Goal: Task Accomplishment & Management: Manage account settings

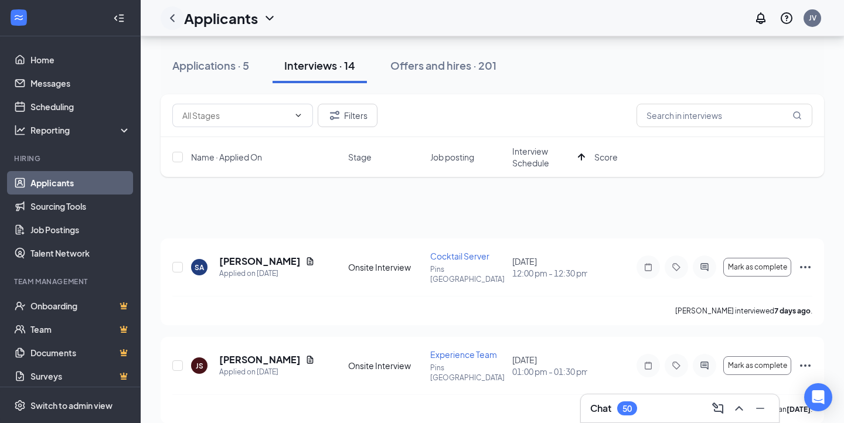
scroll to position [73, 0]
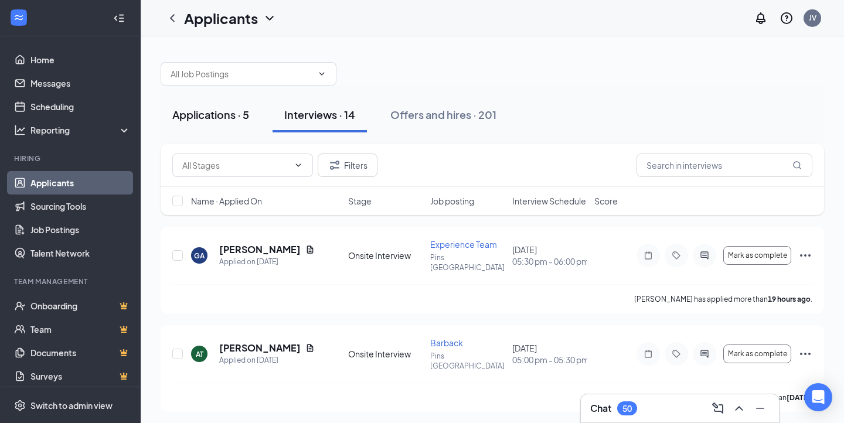
click at [234, 128] on button "Applications · 5" at bounding box center [211, 114] width 100 height 35
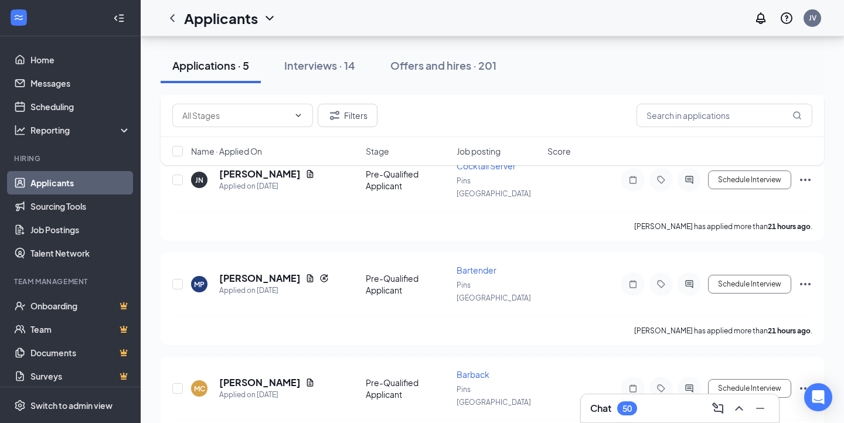
scroll to position [213, 0]
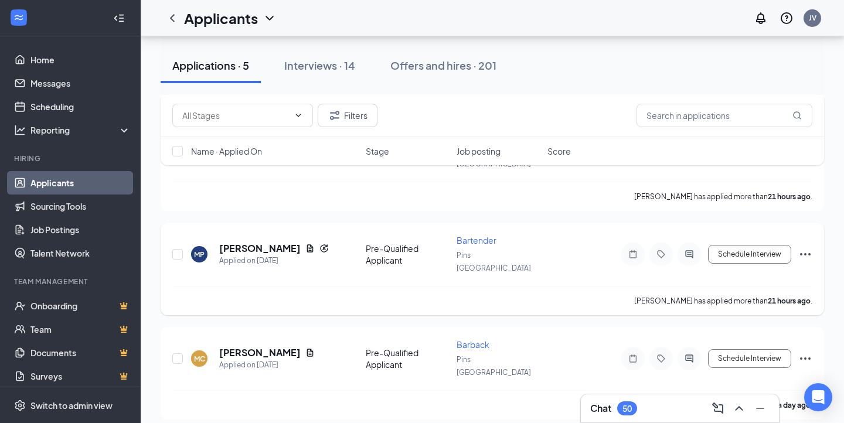
click at [810, 247] on icon "Ellipses" at bounding box center [805, 254] width 14 height 14
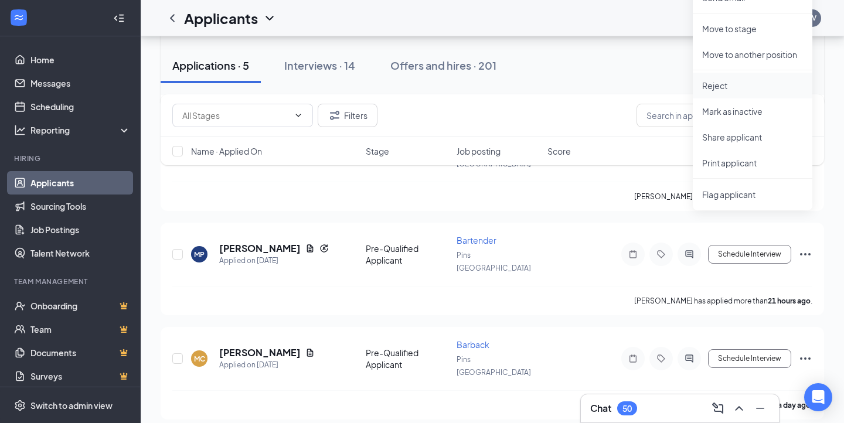
click at [708, 90] on p "Reject" at bounding box center [752, 86] width 101 height 12
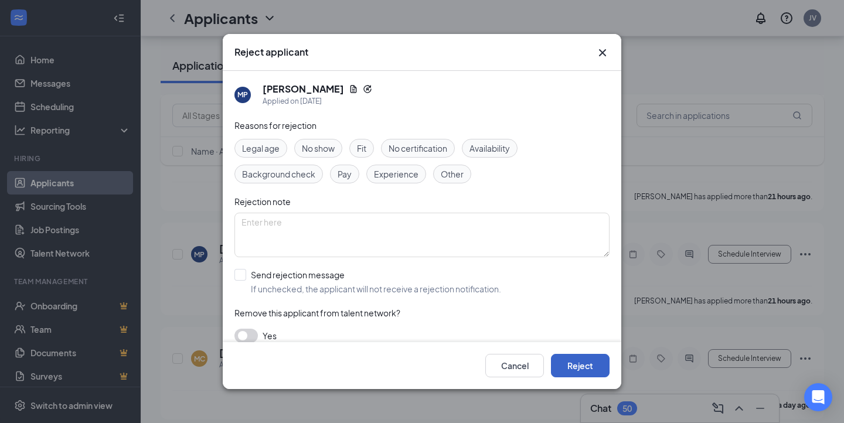
click at [571, 365] on button "Reject" at bounding box center [580, 365] width 59 height 23
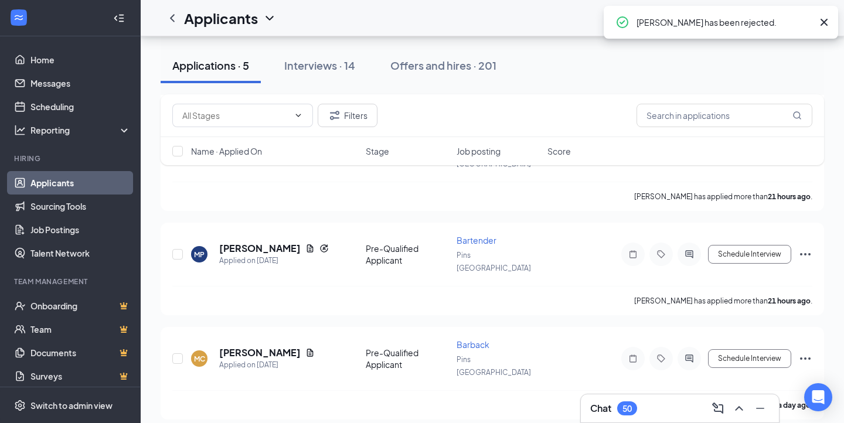
scroll to position [168, 0]
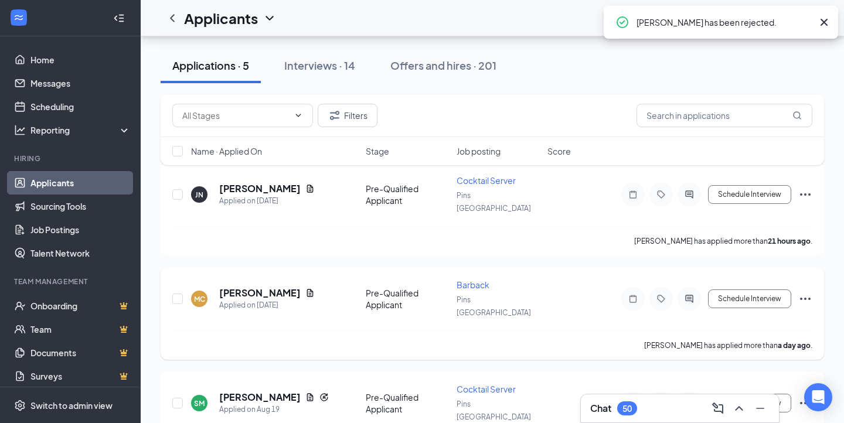
click at [237, 287] on h5 "[PERSON_NAME]" at bounding box center [259, 293] width 81 height 13
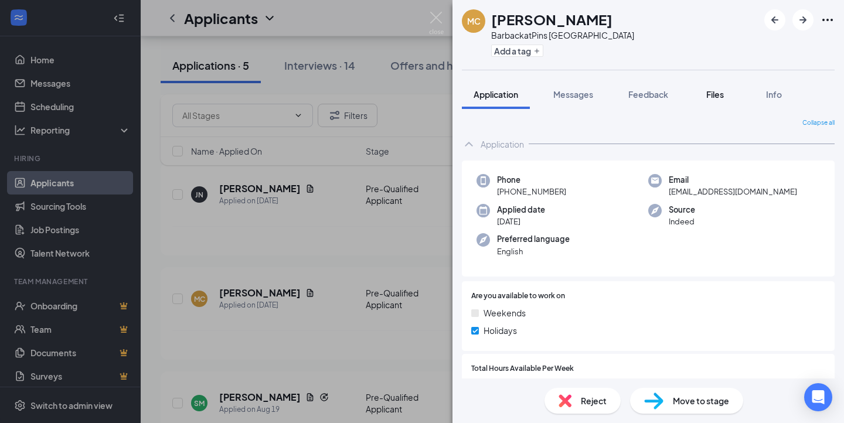
click at [725, 96] on div "Files" at bounding box center [714, 94] width 23 height 12
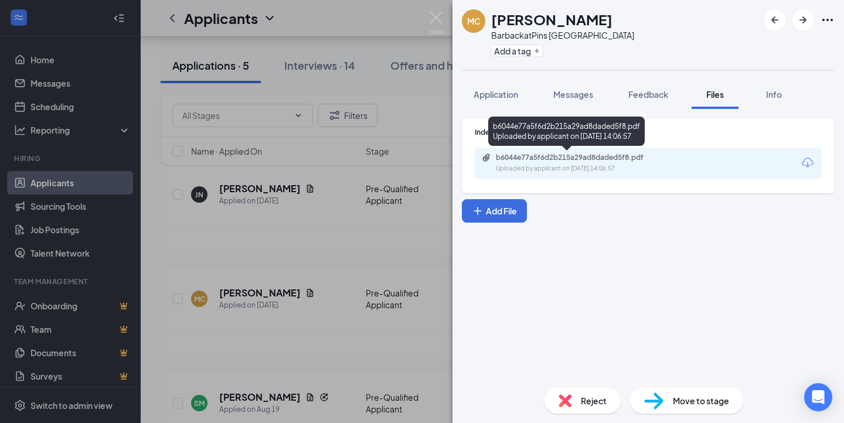
click at [581, 166] on div "Uploaded by applicant on [DATE] 14:06:57" at bounding box center [584, 168] width 176 height 9
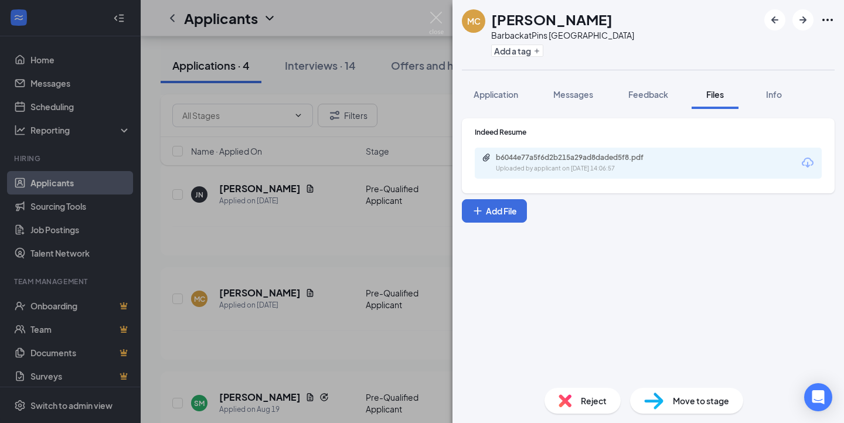
click at [563, 393] on div "Reject" at bounding box center [582, 401] width 76 height 26
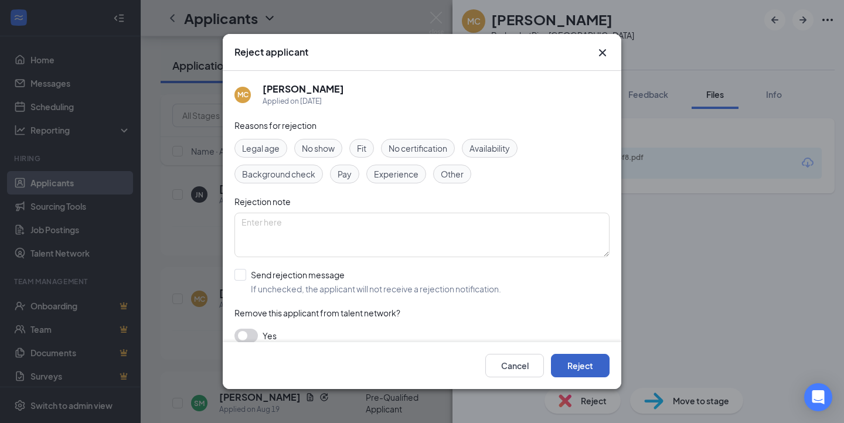
click at [568, 362] on button "Reject" at bounding box center [580, 365] width 59 height 23
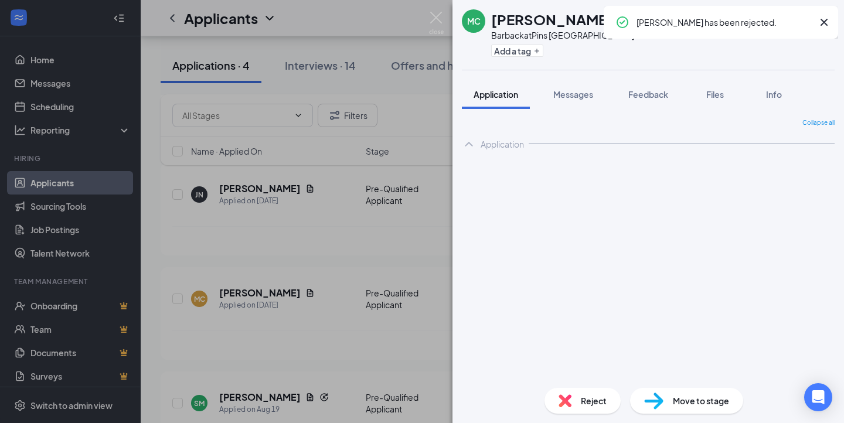
scroll to position [77, 0]
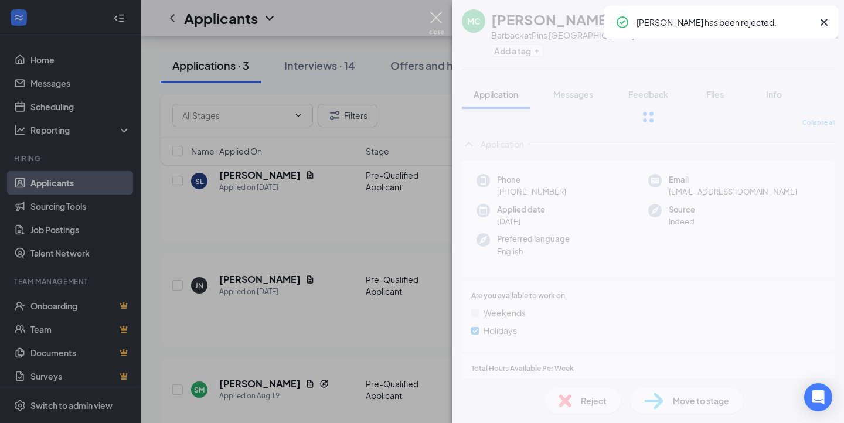
click at [437, 19] on img at bounding box center [436, 23] width 15 height 23
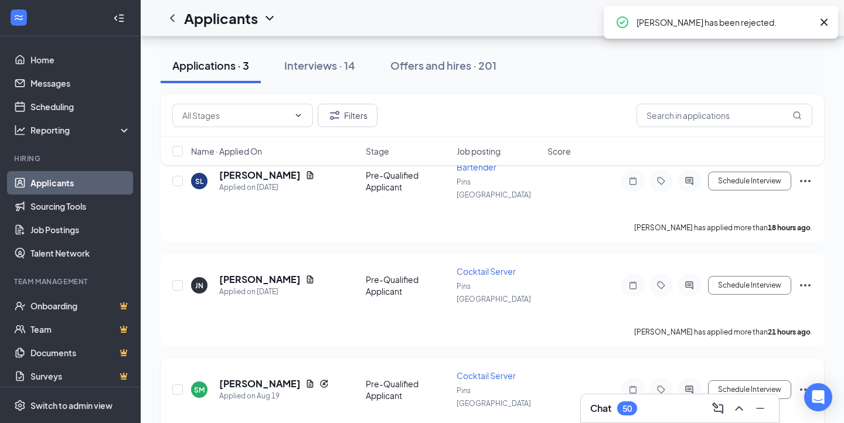
click at [688, 385] on icon "ActiveChat" at bounding box center [689, 389] width 14 height 9
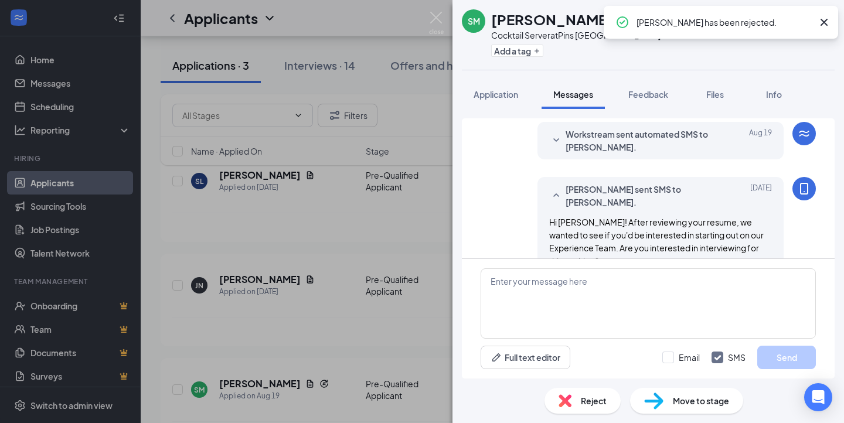
scroll to position [93, 0]
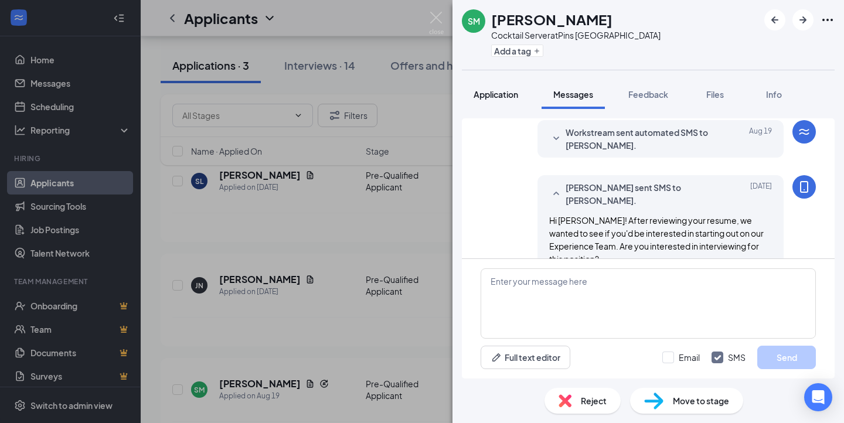
click at [505, 94] on span "Application" at bounding box center [495, 94] width 45 height 11
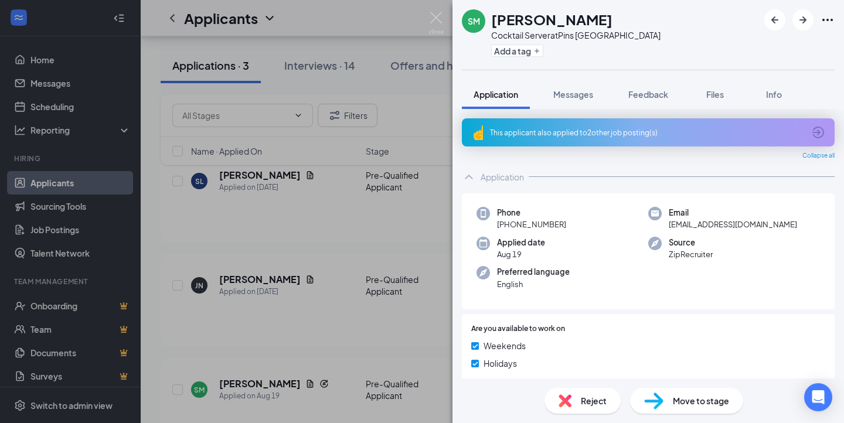
click at [705, 125] on div "This applicant also applied to 2 other job posting(s)" at bounding box center [648, 132] width 373 height 28
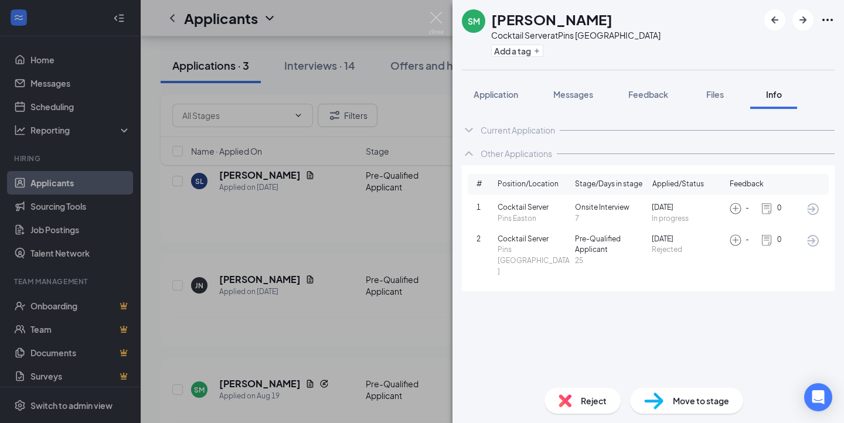
click at [590, 393] on div "Reject" at bounding box center [582, 401] width 76 height 26
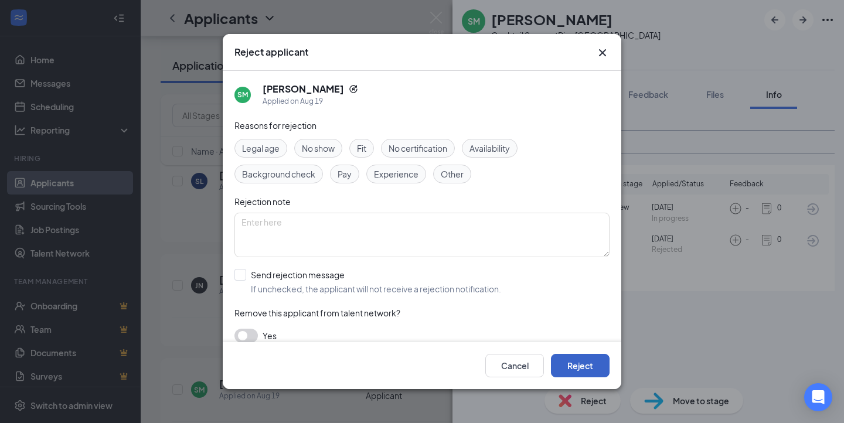
click at [585, 358] on button "Reject" at bounding box center [580, 365] width 59 height 23
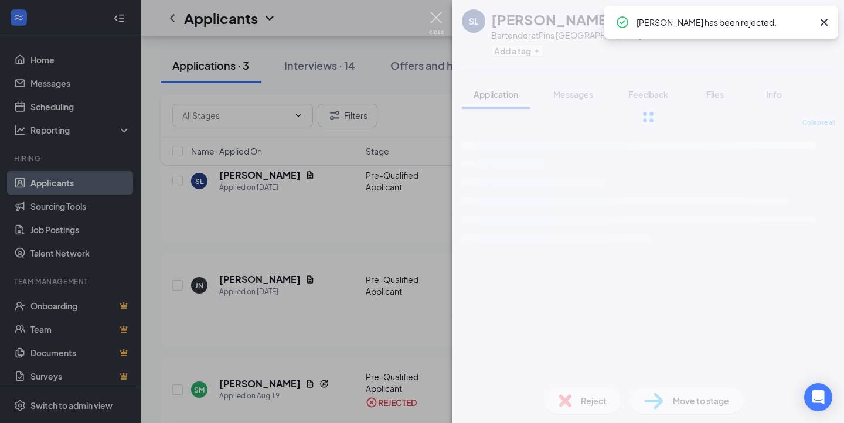
click at [437, 16] on img at bounding box center [436, 23] width 15 height 23
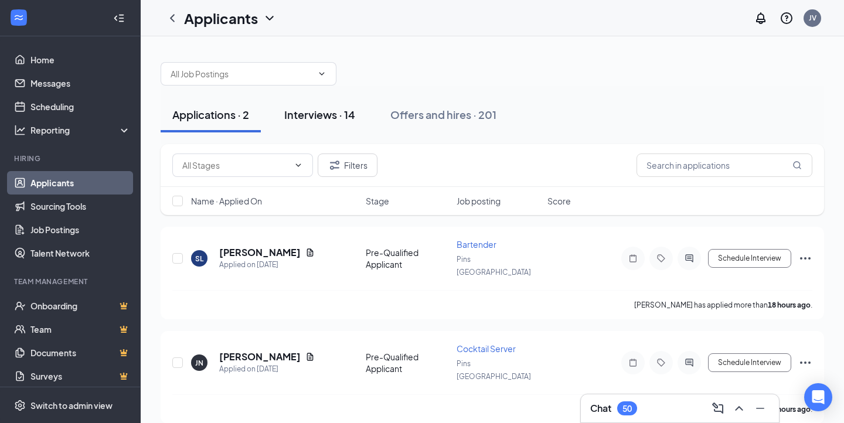
click at [332, 113] on div "Interviews · 14" at bounding box center [319, 114] width 71 height 15
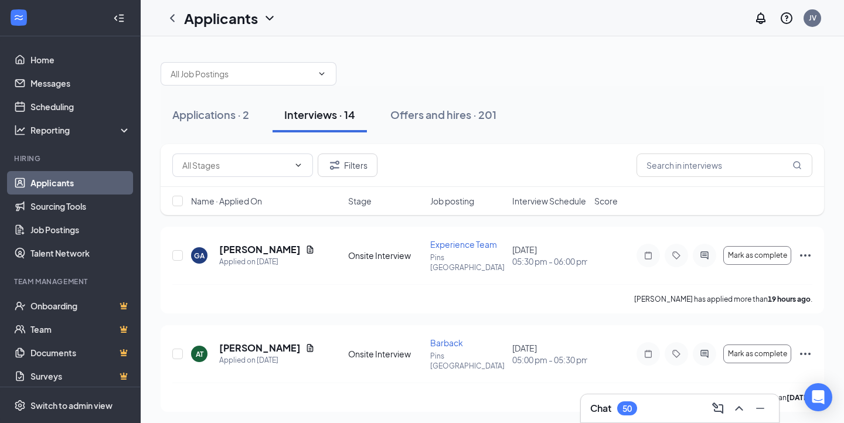
click at [541, 208] on div "Name · Applied On Stage Job posting Interview Schedule Score" at bounding box center [492, 201] width 663 height 28
click at [541, 204] on span "Interview Schedule" at bounding box center [549, 201] width 74 height 12
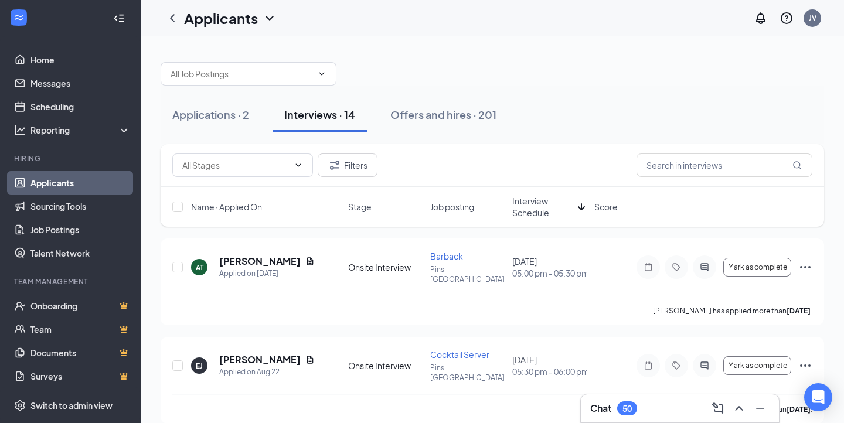
click at [541, 204] on span "Interview Schedule" at bounding box center [542, 206] width 61 height 23
click at [705, 263] on icon "ActiveChat" at bounding box center [704, 267] width 14 height 9
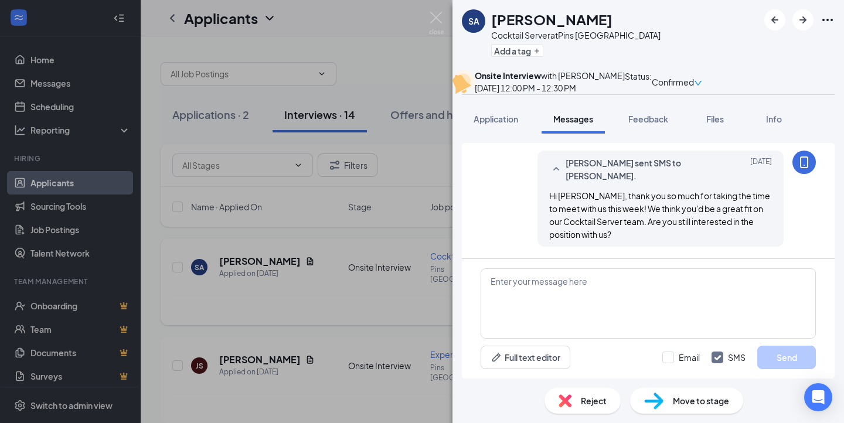
scroll to position [544, 0]
click at [570, 405] on img at bounding box center [564, 400] width 13 height 13
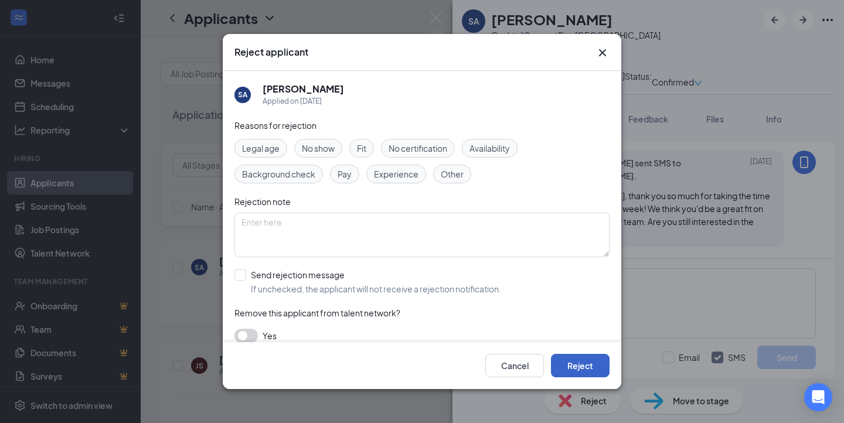
click at [575, 372] on button "Reject" at bounding box center [580, 365] width 59 height 23
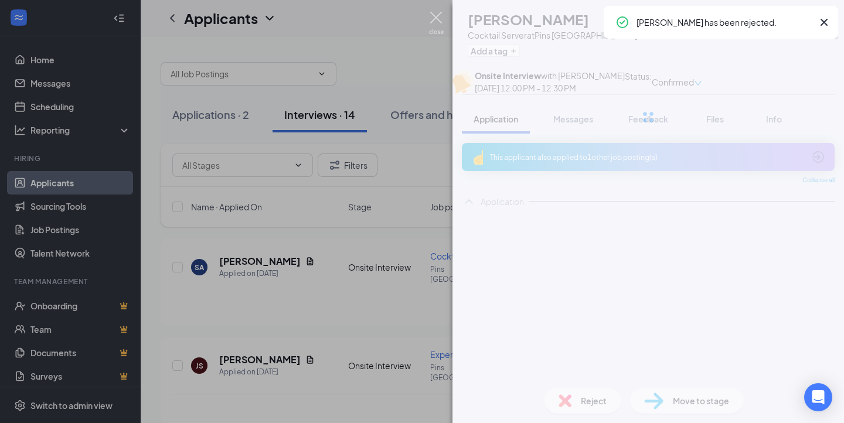
click at [436, 16] on img at bounding box center [436, 23] width 15 height 23
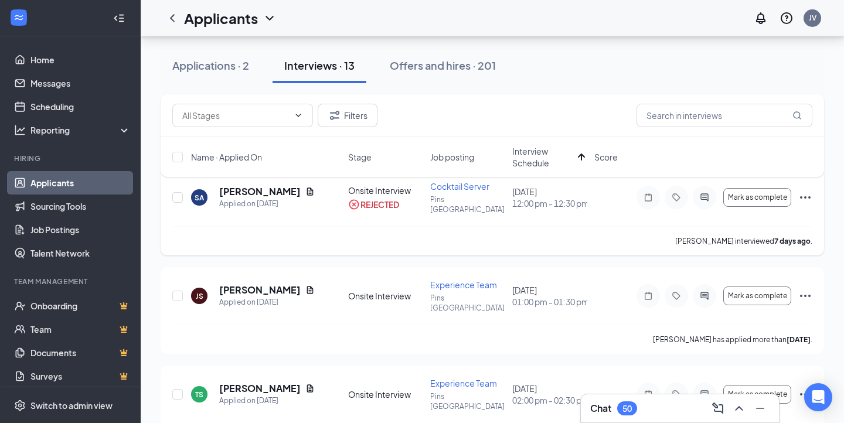
scroll to position [84, 0]
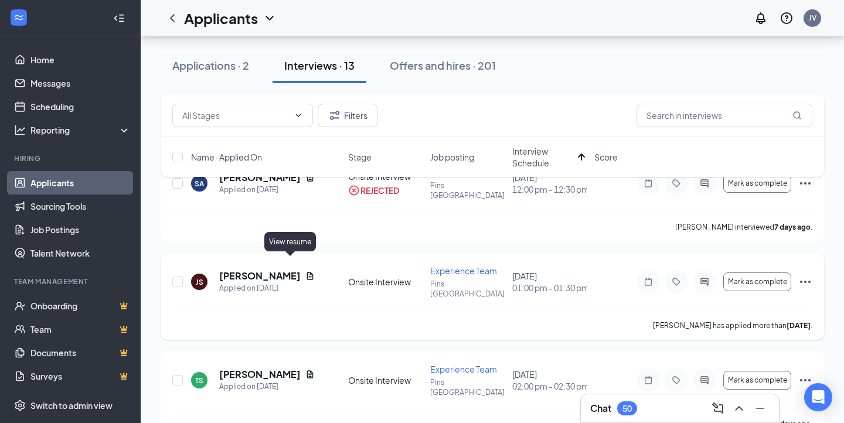
click at [305, 271] on icon "Document" at bounding box center [309, 275] width 9 height 9
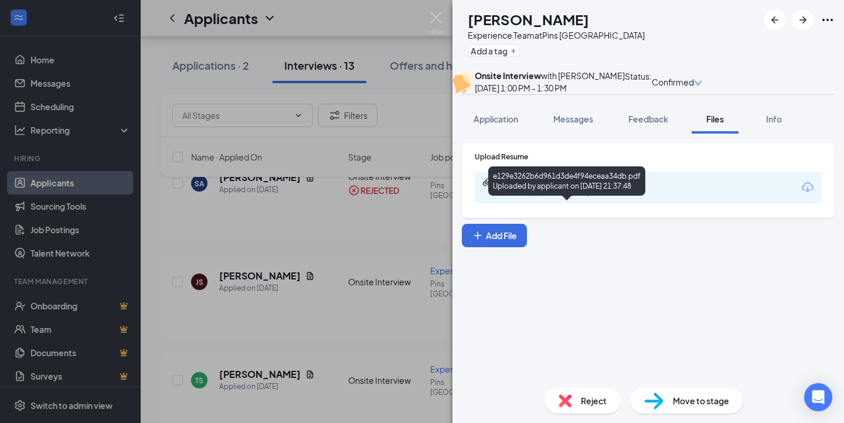
click at [601, 187] on div "e129e3262b6d961d3de4f94eceaa34db.pdf" at bounding box center [578, 182] width 164 height 9
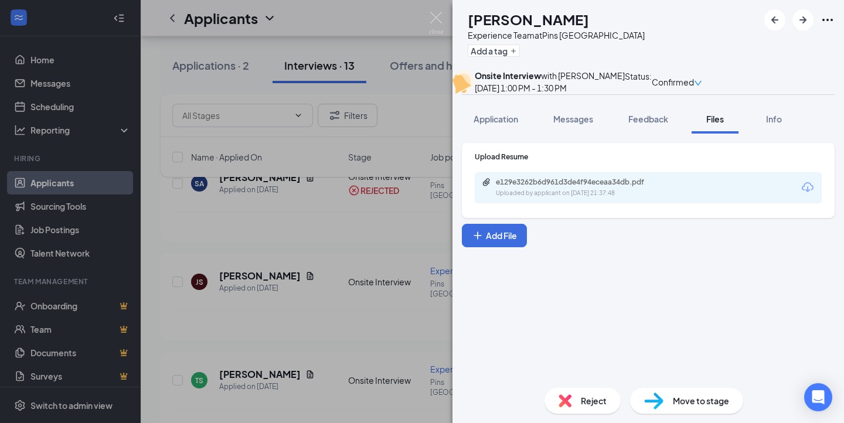
click at [349, 243] on div "JS [PERSON_NAME] Experience Team at [GEOGRAPHIC_DATA] Add a tag Onsite Intervie…" at bounding box center [422, 211] width 844 height 423
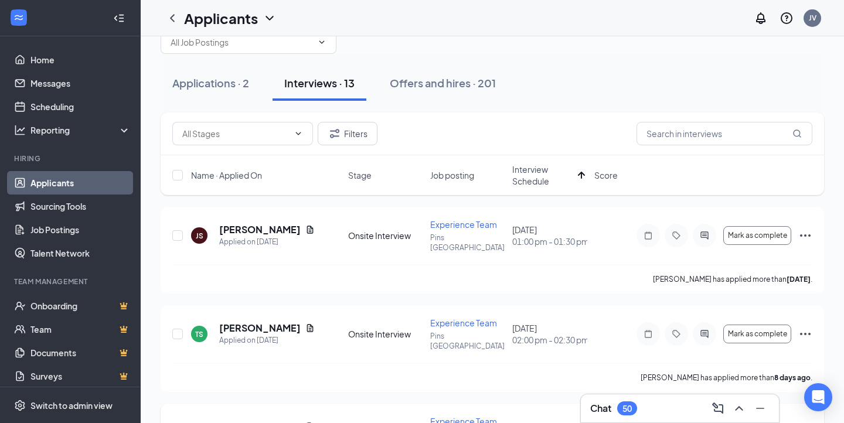
scroll to position [26, 0]
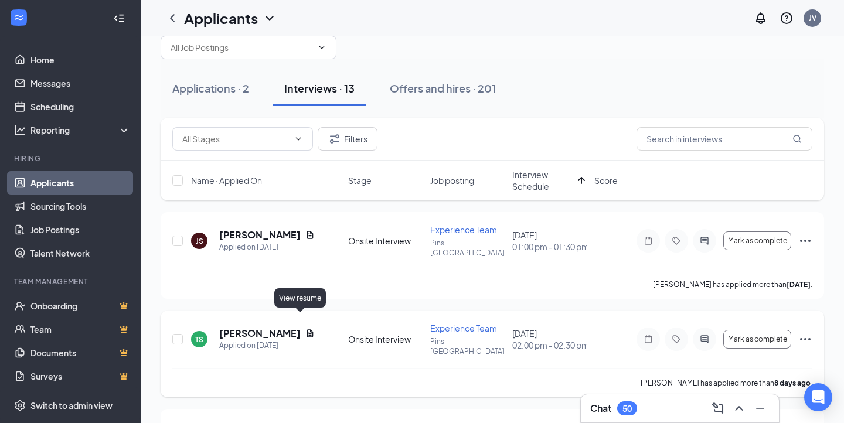
click at [307, 329] on icon "Document" at bounding box center [310, 333] width 6 height 8
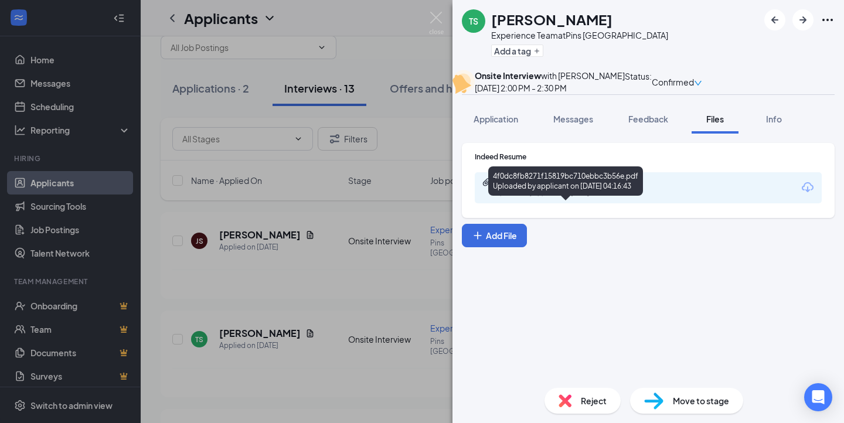
click at [553, 198] on div "Uploaded by applicant on [DATE] 04:16:43" at bounding box center [584, 193] width 176 height 9
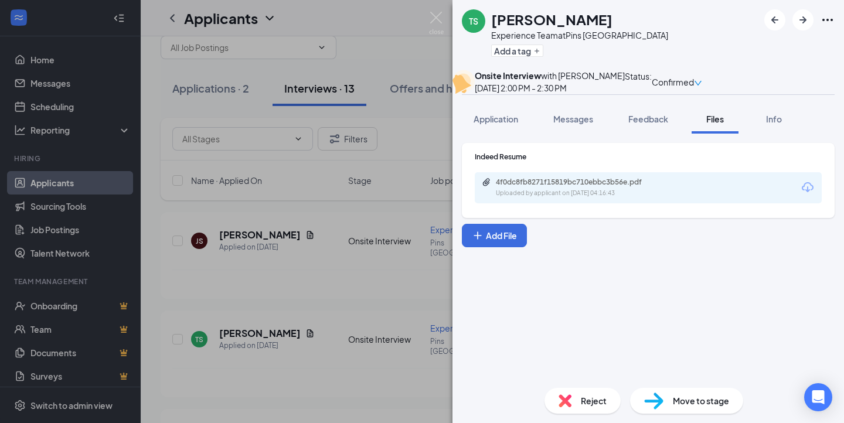
click at [321, 238] on div "[PERSON_NAME] Experience Team at Pins Dublin Add a tag Onsite Interview with [P…" at bounding box center [422, 211] width 844 height 423
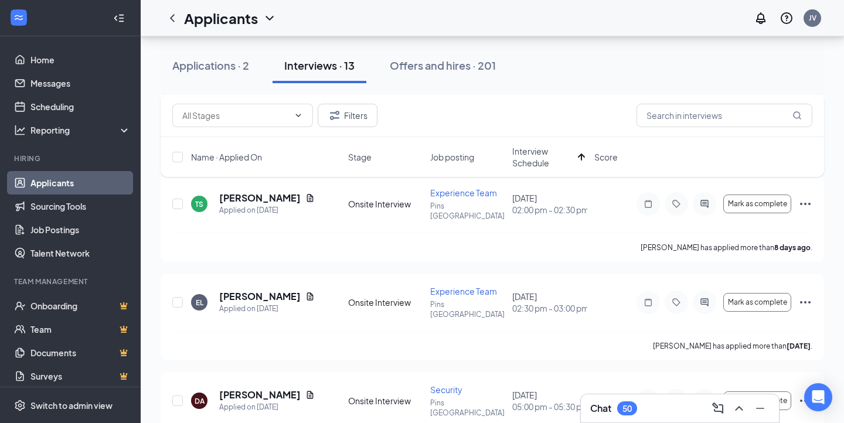
scroll to position [162, 0]
click at [305, 291] on icon "Document" at bounding box center [309, 295] width 9 height 9
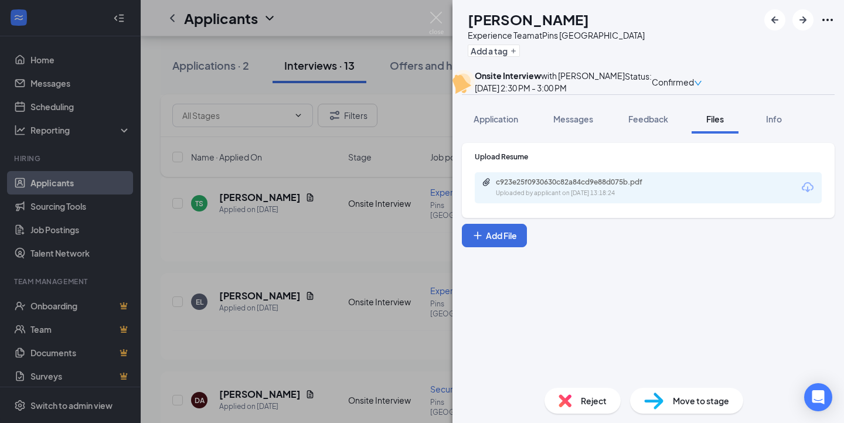
click at [607, 197] on div "c923e25f0930630c82a84cd9e88d075b.pdf Uploaded by applicant on [DATE] 13:18:24" at bounding box center [648, 187] width 347 height 31
click at [599, 198] on div "Uploaded by applicant on [DATE] 13:18:24" at bounding box center [584, 193] width 176 height 9
click at [377, 168] on div "EL [PERSON_NAME] Experience Team at [GEOGRAPHIC_DATA] Add a tag Onsite Intervie…" at bounding box center [422, 211] width 844 height 423
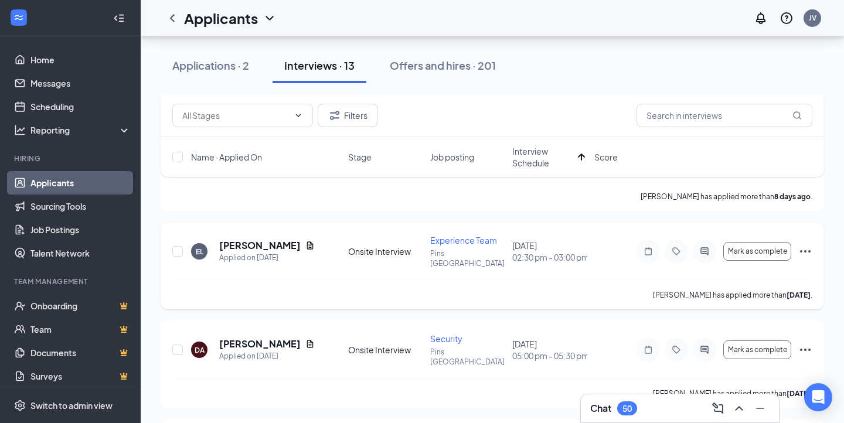
scroll to position [226, 0]
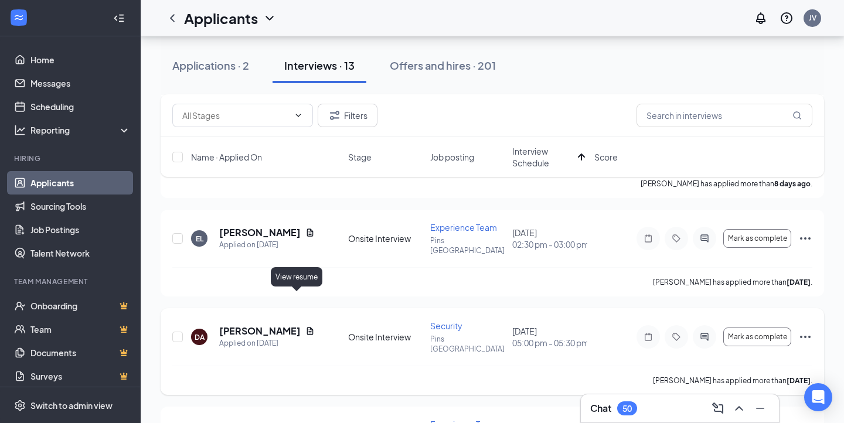
click at [305, 326] on icon "Document" at bounding box center [309, 330] width 9 height 9
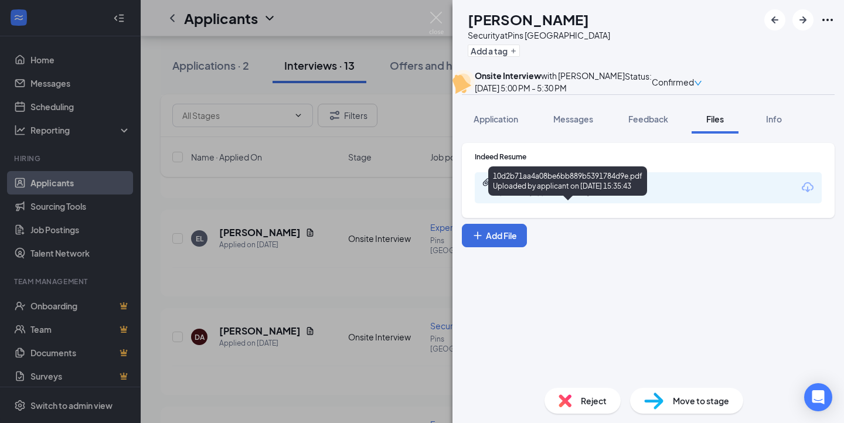
click at [532, 198] on div "Uploaded by applicant on [DATE] 15:35:43" at bounding box center [584, 193] width 176 height 9
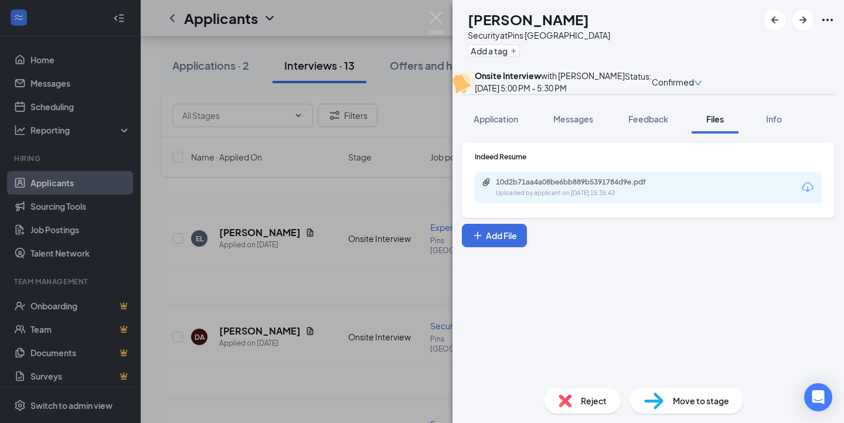
click at [310, 292] on div "DA [PERSON_NAME] Security at Pins Dublin Add a tag Onsite Interview with [PERSO…" at bounding box center [422, 211] width 844 height 423
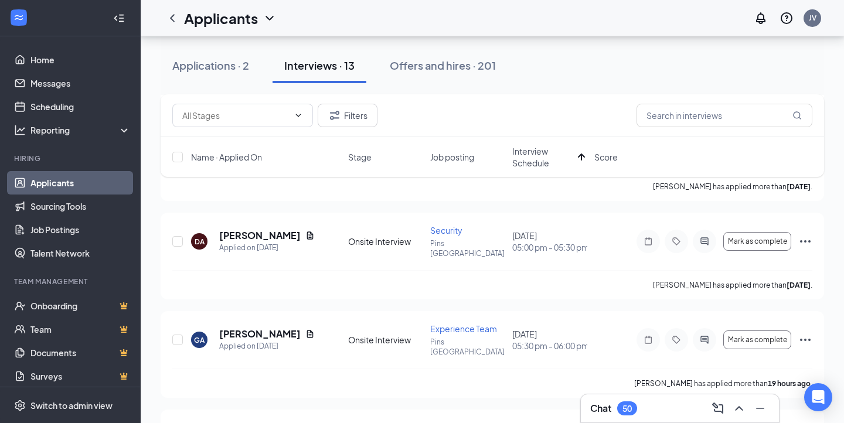
scroll to position [328, 0]
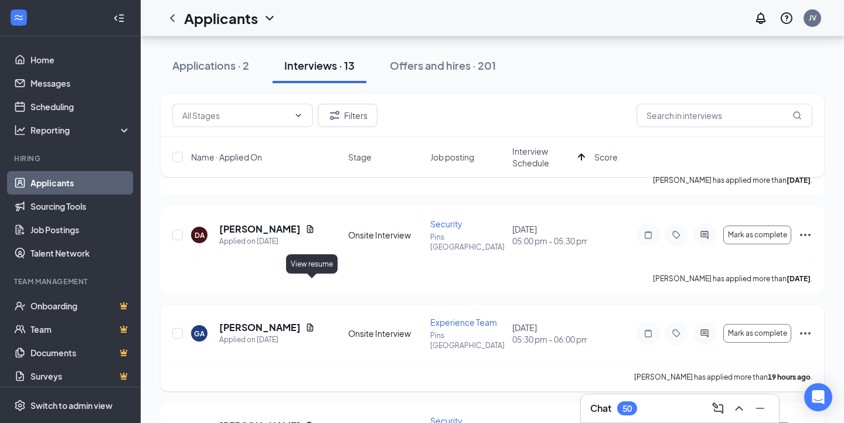
click at [317, 321] on div "GA [PERSON_NAME] Applied on [DATE]" at bounding box center [266, 333] width 150 height 25
click at [313, 323] on icon "Document" at bounding box center [309, 327] width 9 height 9
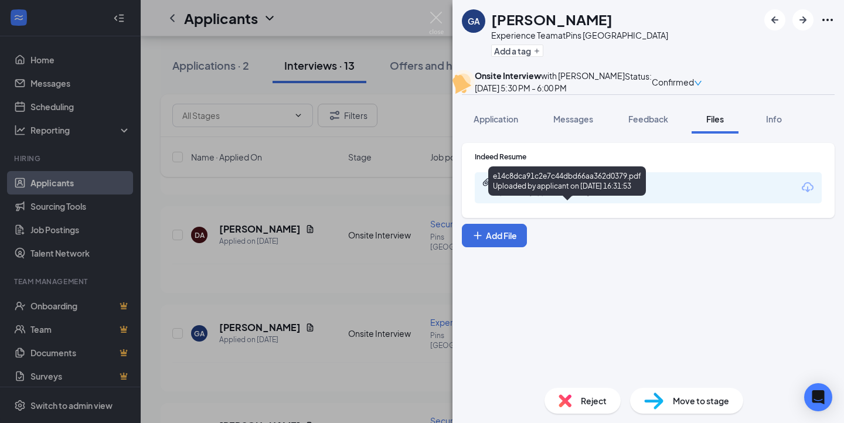
click at [599, 198] on div "Uploaded by applicant on [DATE] 16:31:53" at bounding box center [584, 193] width 176 height 9
